Goal: Task Accomplishment & Management: Manage account settings

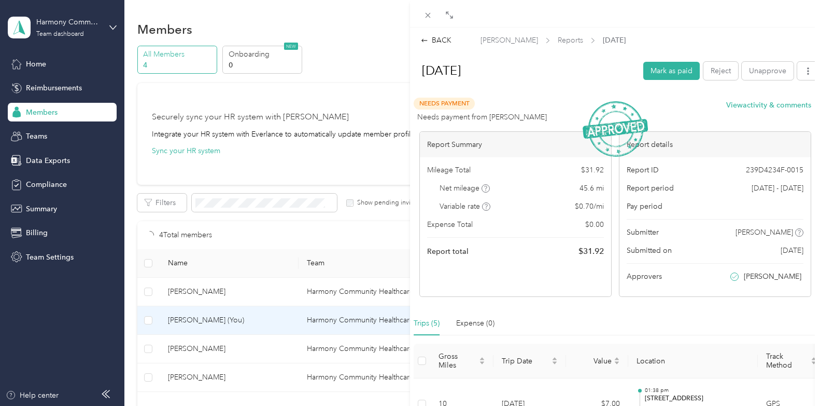
scroll to position [52, 0]
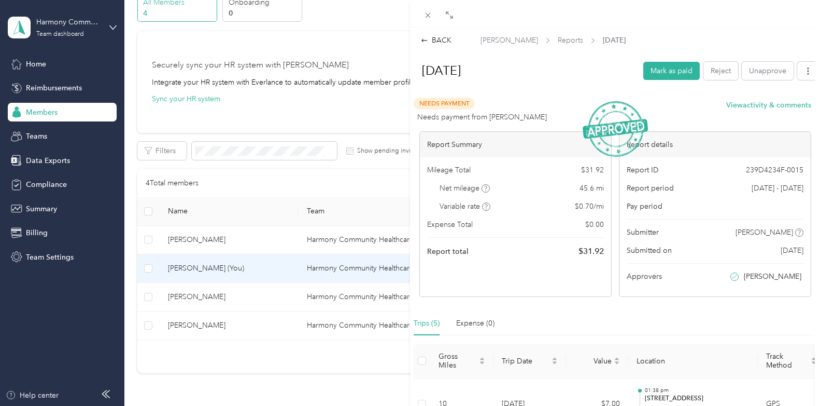
click at [53, 112] on div "BACK [PERSON_NAME] Reports [DATE] [DATE] [PERSON_NAME] as paid Reject Unapprove…" at bounding box center [410, 203] width 820 height 406
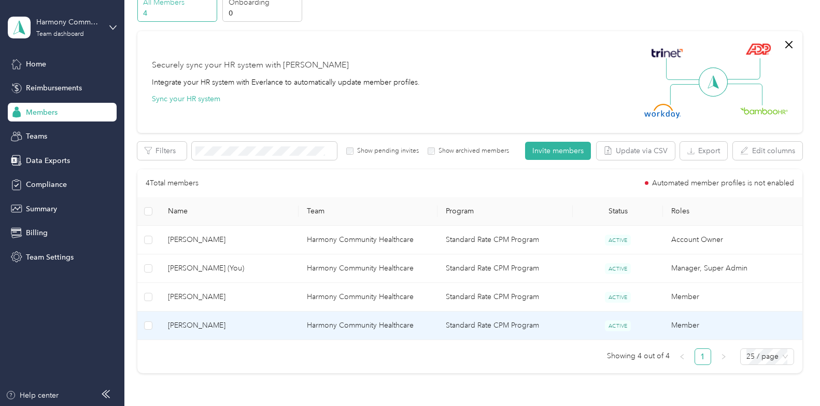
click at [204, 319] on span "[PERSON_NAME]" at bounding box center [229, 324] width 122 height 11
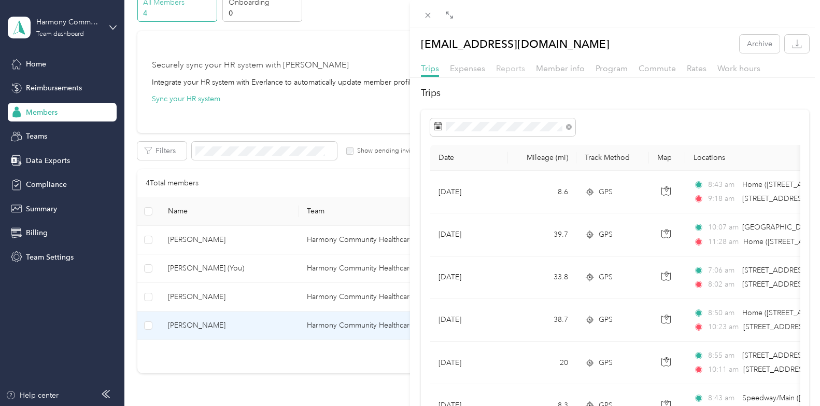
click at [520, 65] on span "Reports" at bounding box center [510, 68] width 29 height 10
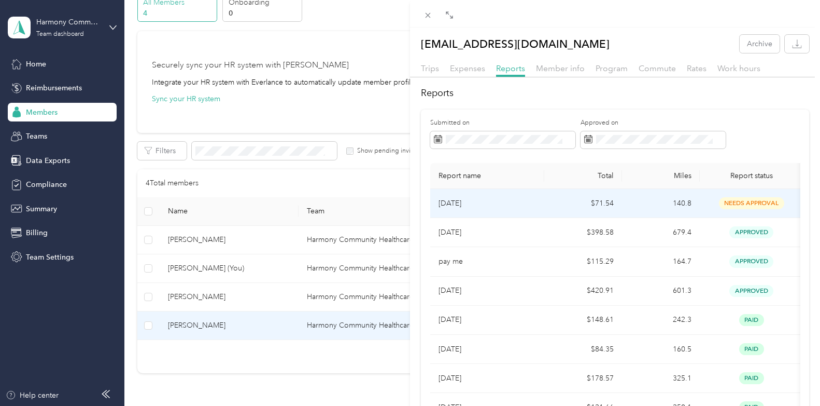
click at [509, 204] on p "[DATE]" at bounding box center [487, 203] width 97 height 11
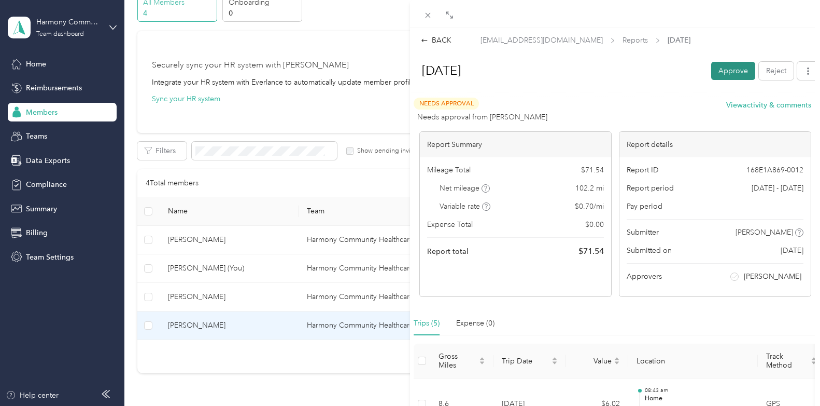
click at [718, 65] on button "Approve" at bounding box center [734, 71] width 44 height 18
